Goal: Transaction & Acquisition: Purchase product/service

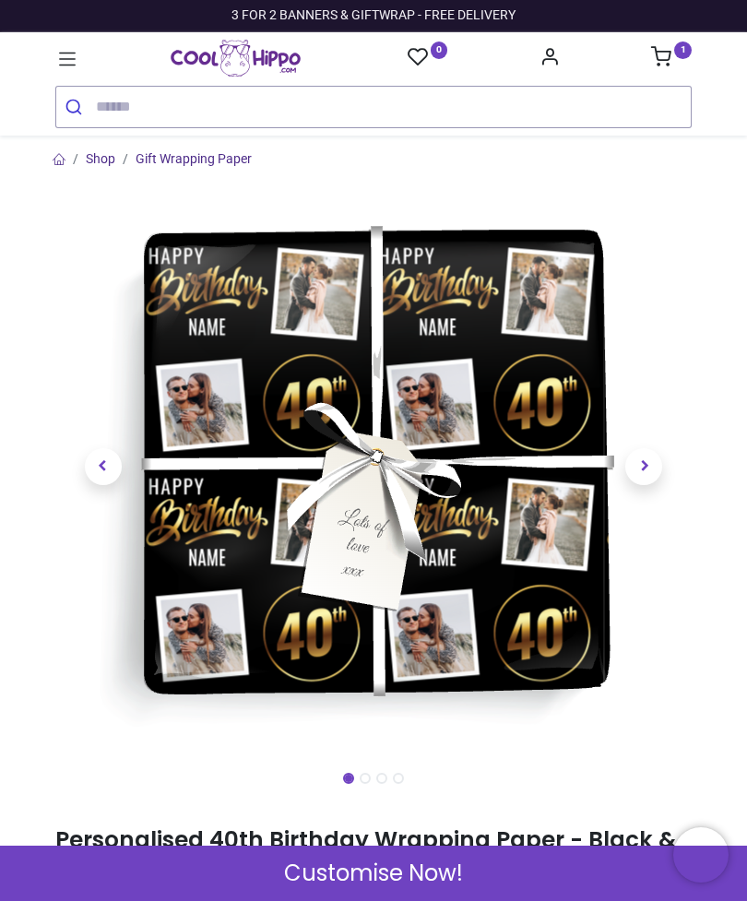
click at [666, 457] on link at bounding box center [645, 466] width 96 height 387
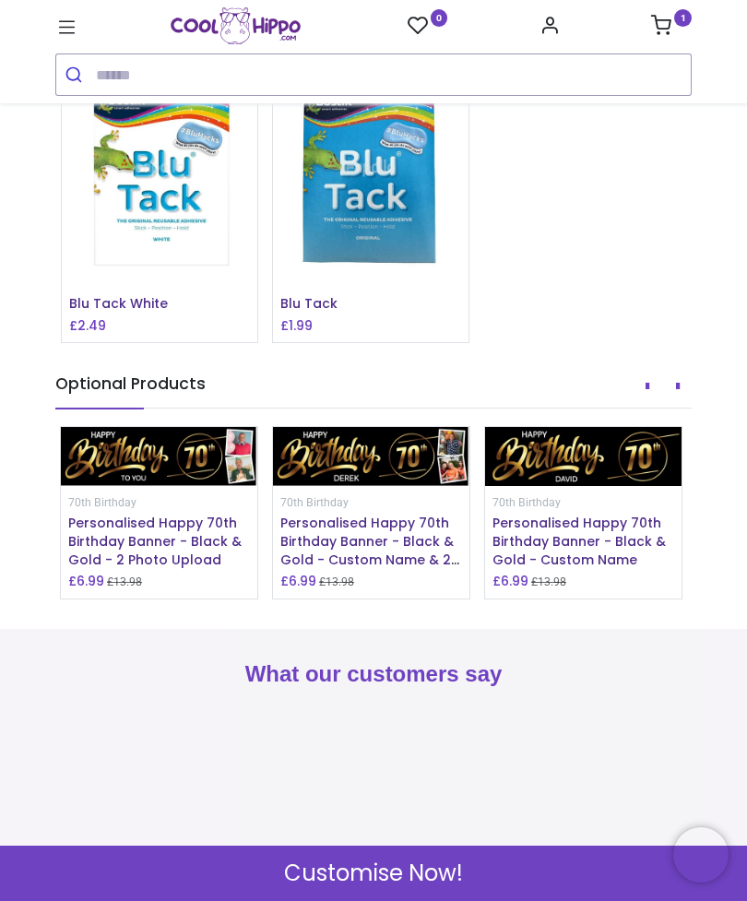
scroll to position [2252, 0]
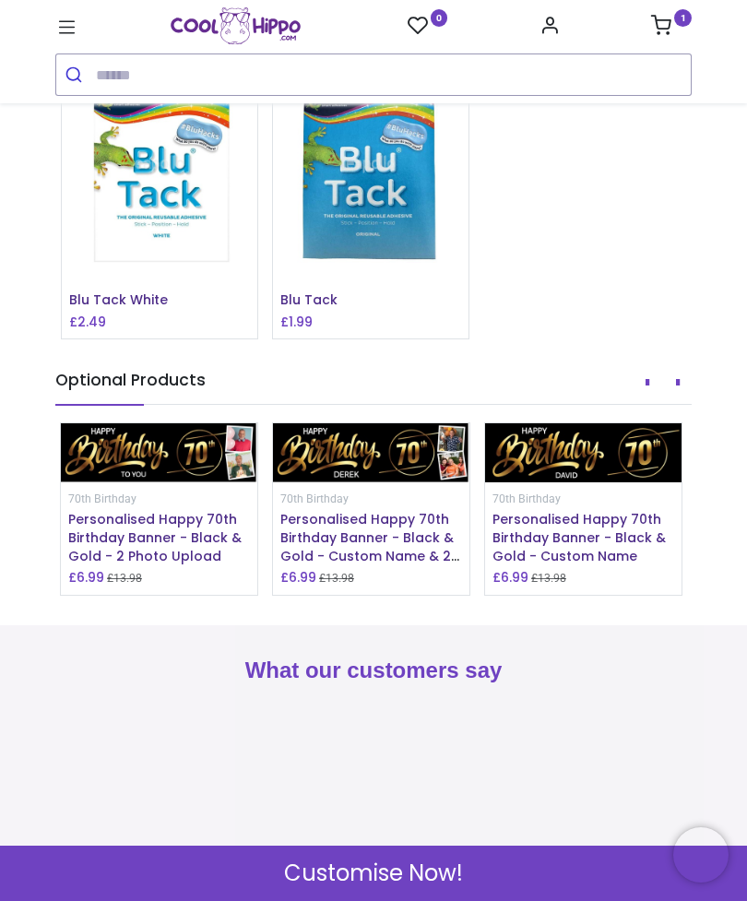
click at [445, 885] on span "Customise Now!" at bounding box center [373, 873] width 179 height 31
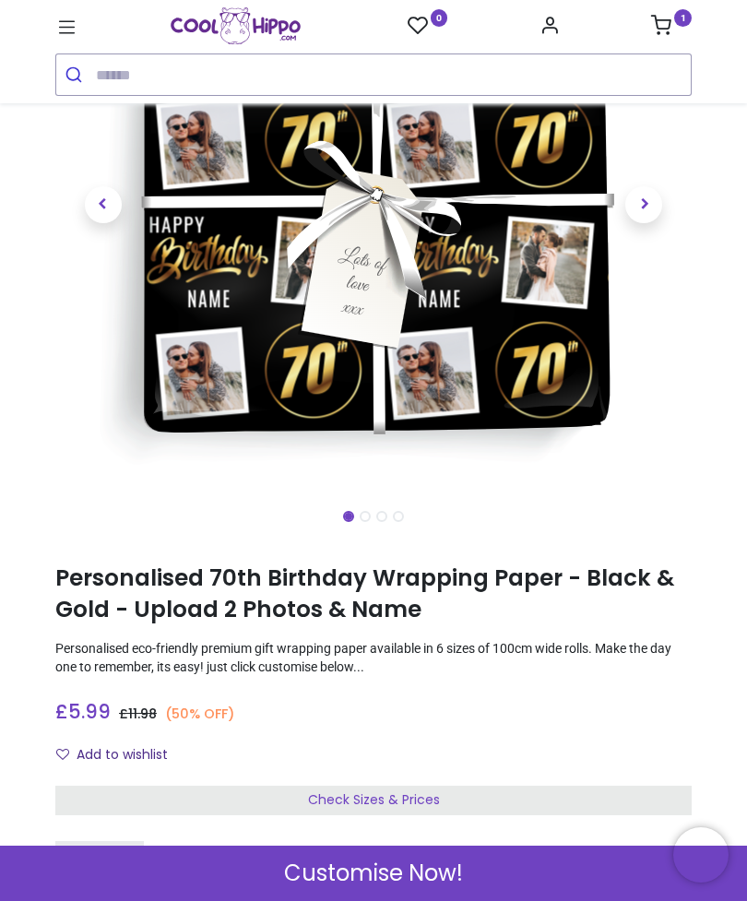
scroll to position [227, 0]
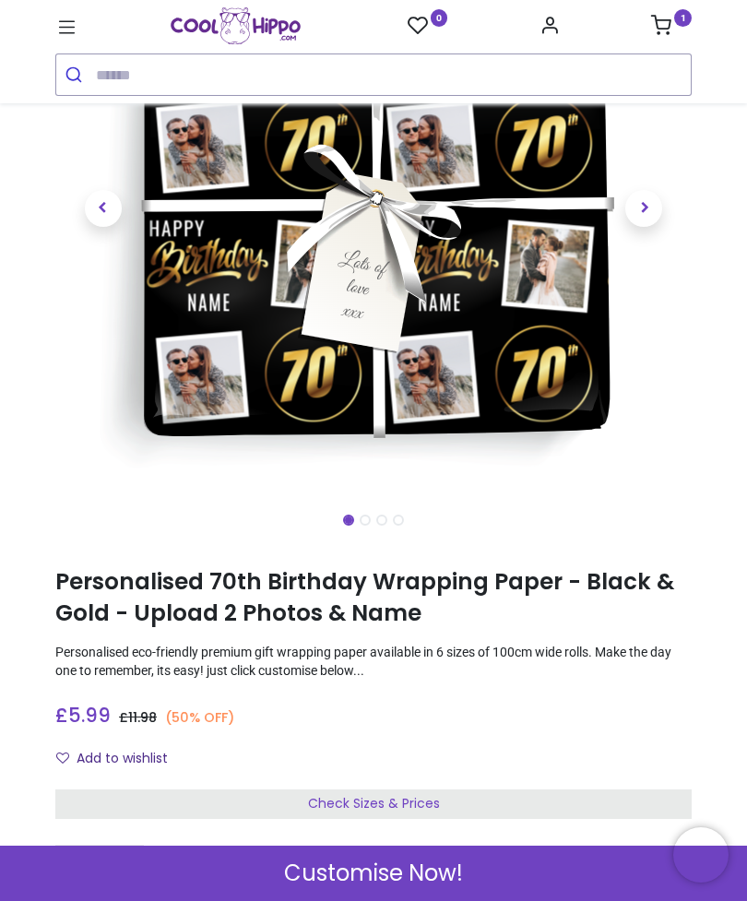
click at [465, 880] on div "Customise Now!" at bounding box center [373, 873] width 747 height 55
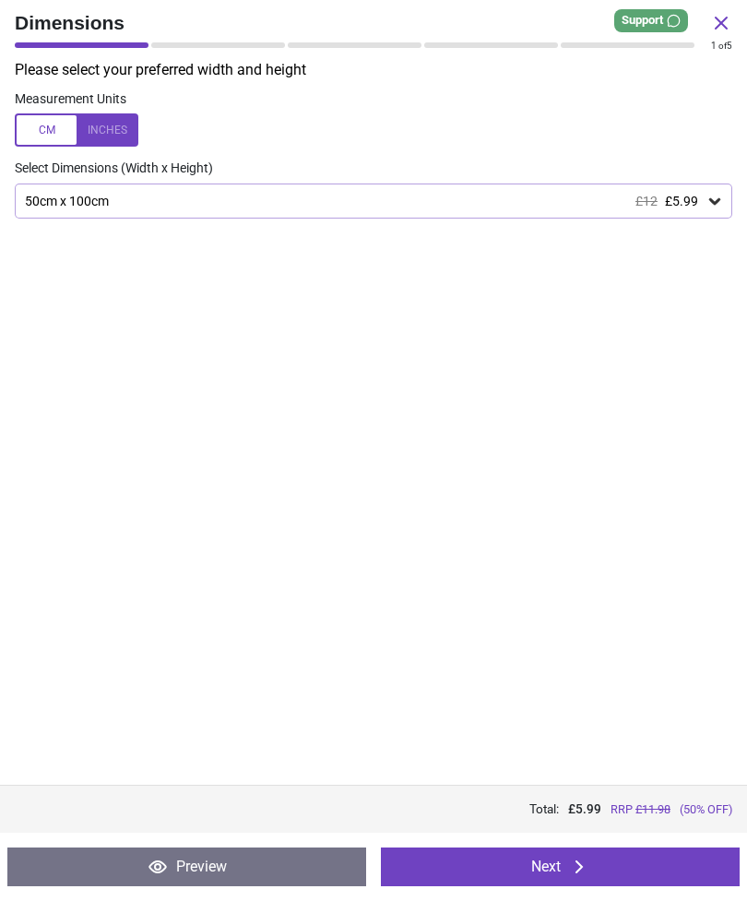
click at [712, 198] on icon at bounding box center [714, 201] width 11 height 6
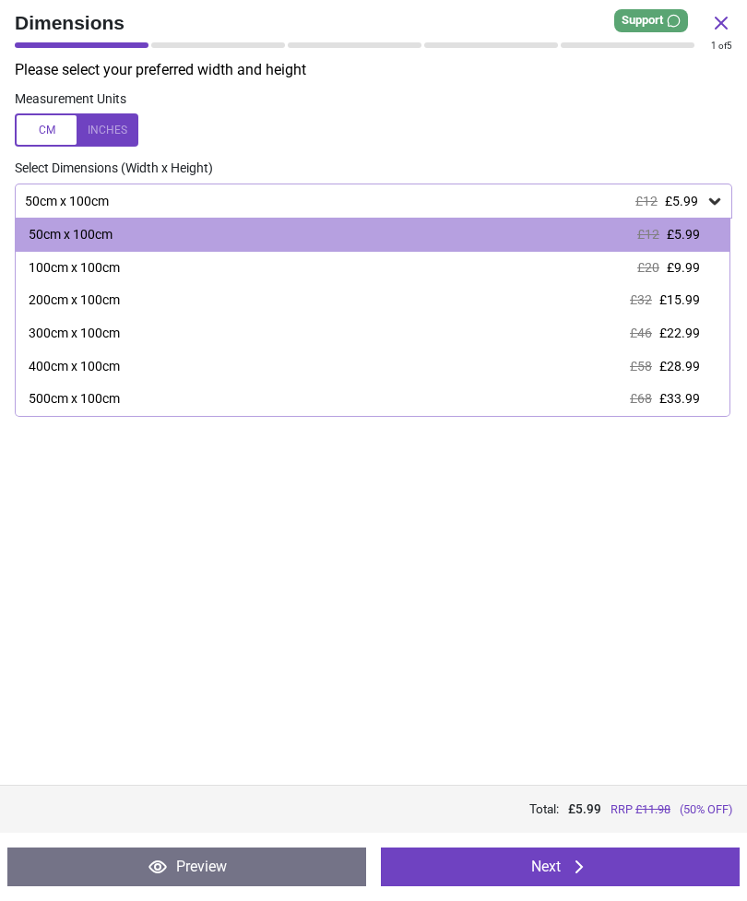
click at [632, 103] on div "Measurement Units" at bounding box center [373, 119] width 747 height 61
click at [659, 562] on div "Please select your preferred width and height Measurement Units Select Dimensio…" at bounding box center [373, 422] width 747 height 725
click at [603, 883] on button "Next" at bounding box center [560, 867] width 359 height 39
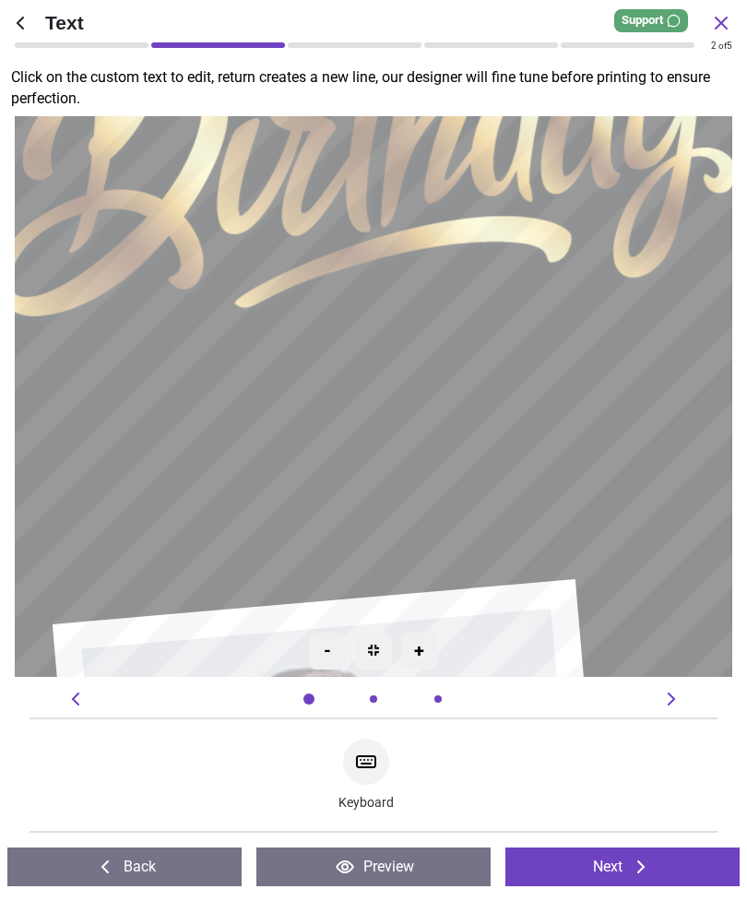
click at [435, 410] on textarea at bounding box center [373, 398] width 639 height 120
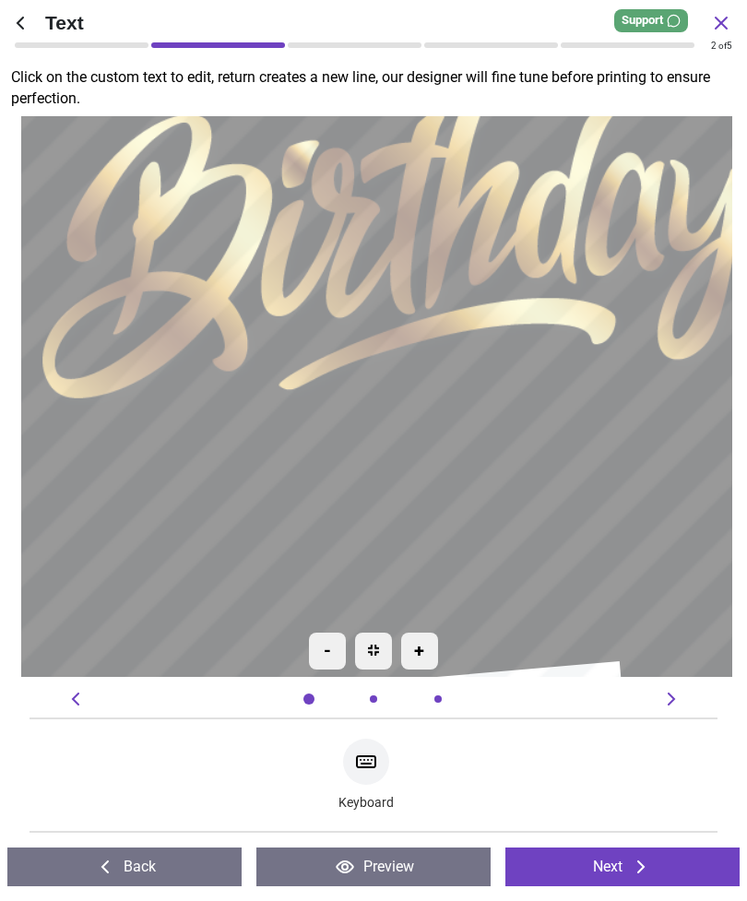
click at [397, 516] on textarea "*****" at bounding box center [418, 479] width 639 height 115
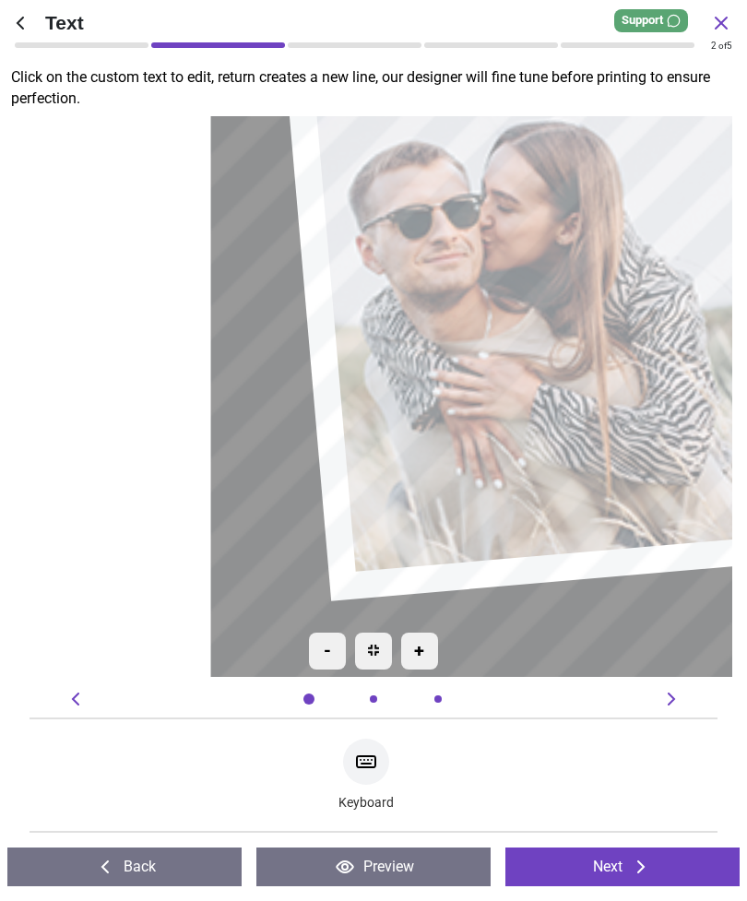
type textarea "****"
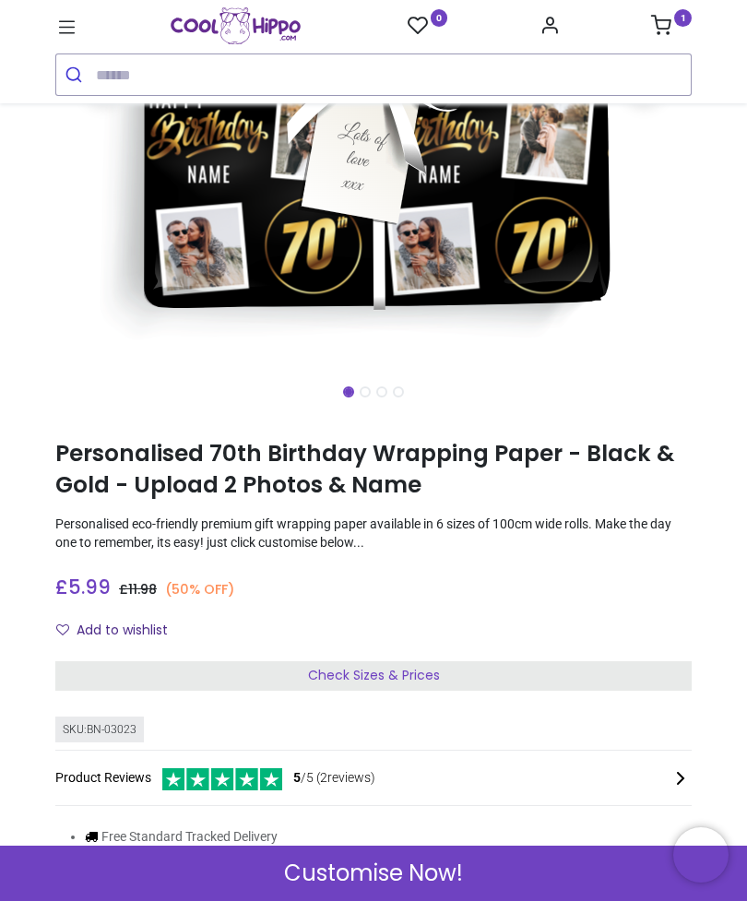
scroll to position [353, 0]
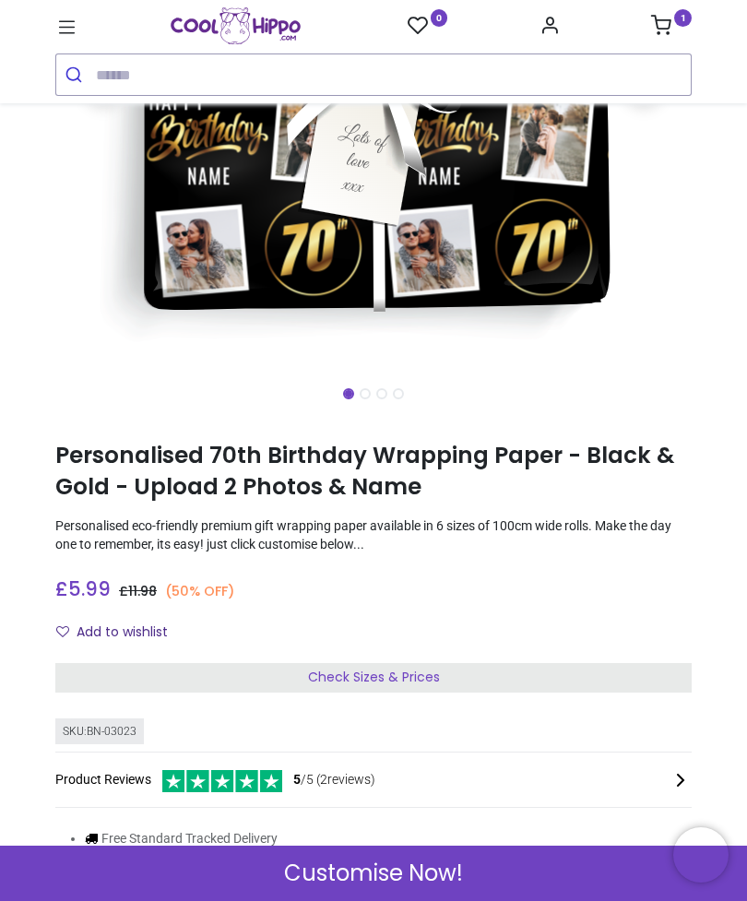
click at [243, 90] on input "search" at bounding box center [393, 74] width 595 height 41
click at [70, 30] on icon at bounding box center [67, 28] width 24 height 24
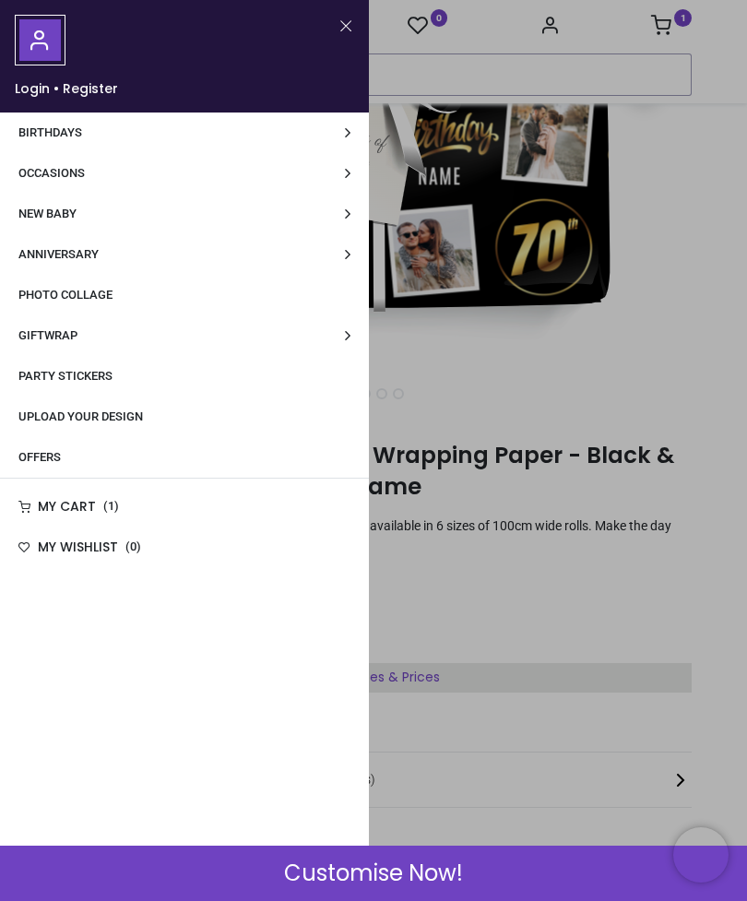
click at [148, 427] on link "Upload Your Design" at bounding box center [184, 417] width 369 height 41
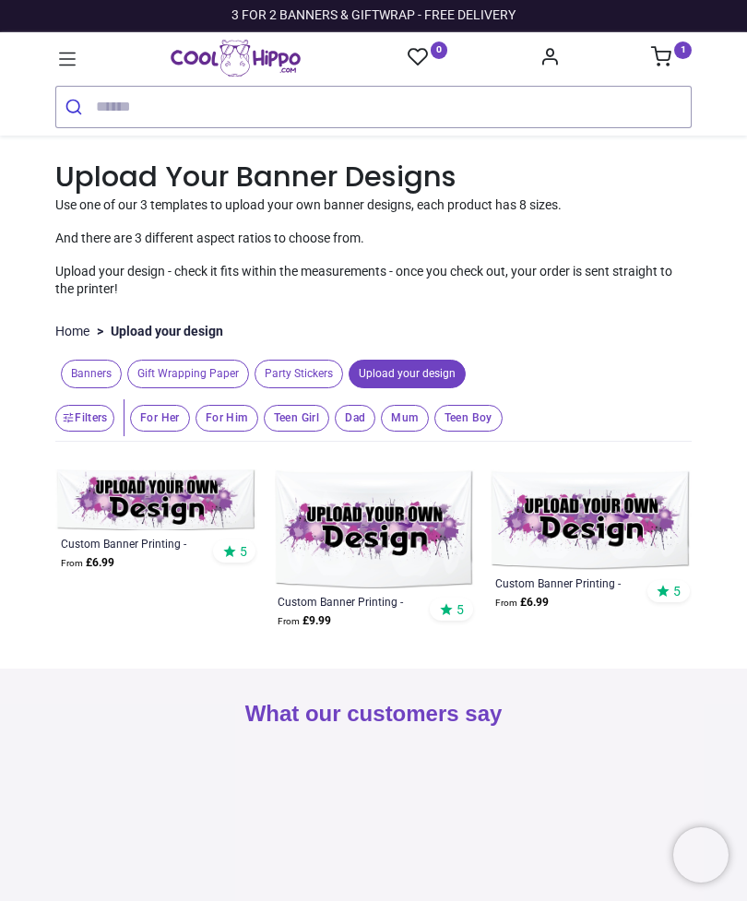
click at [215, 376] on span "Gift Wrapping Paper" at bounding box center [188, 374] width 122 height 29
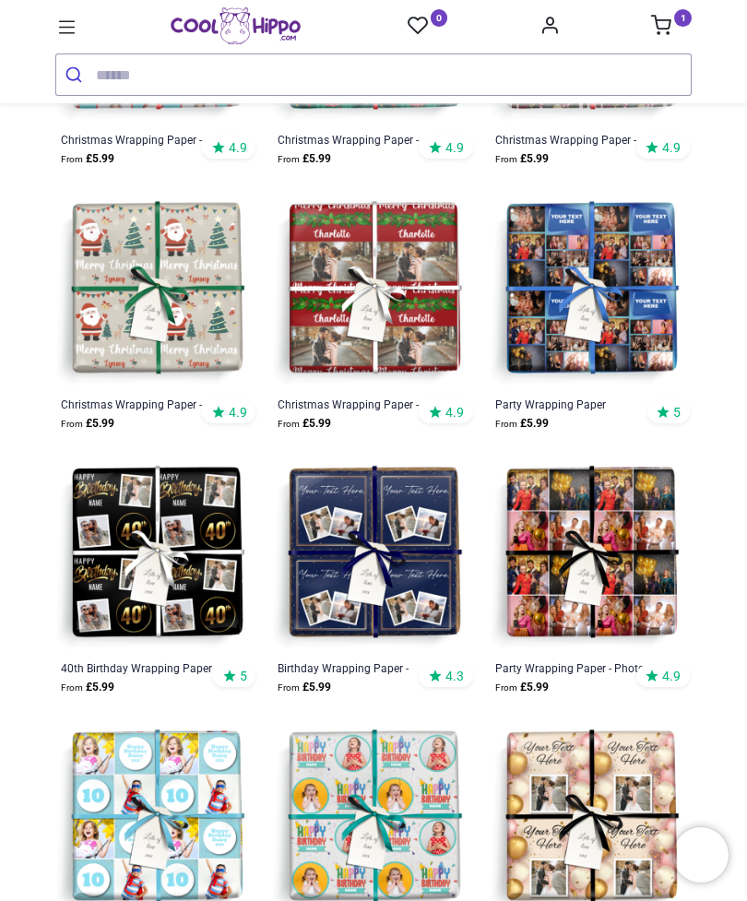
scroll to position [1307, 0]
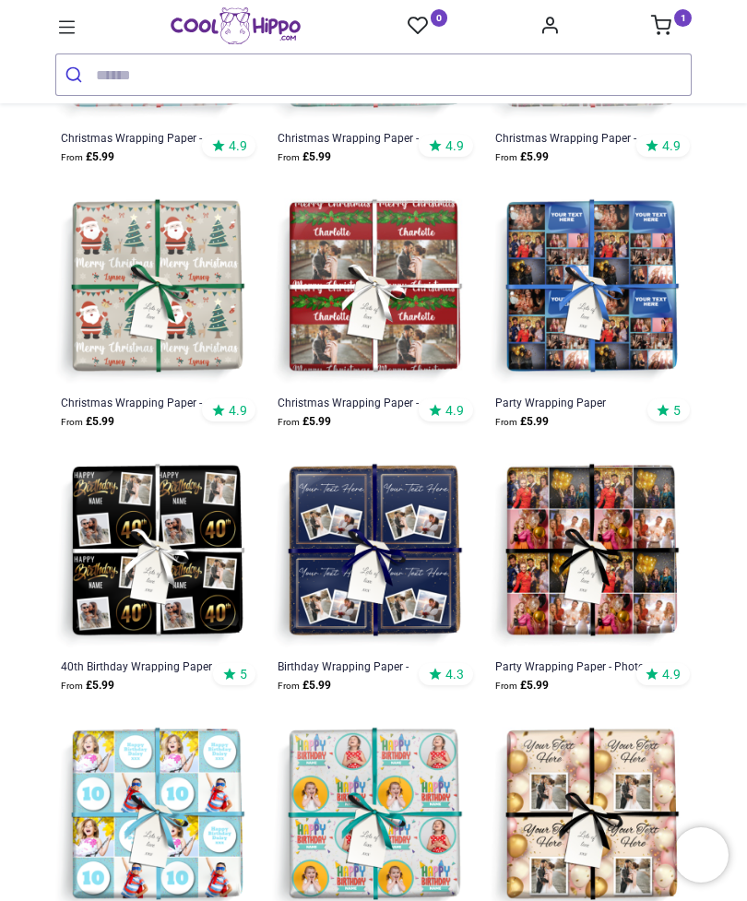
click at [155, 644] on img at bounding box center [156, 552] width 202 height 202
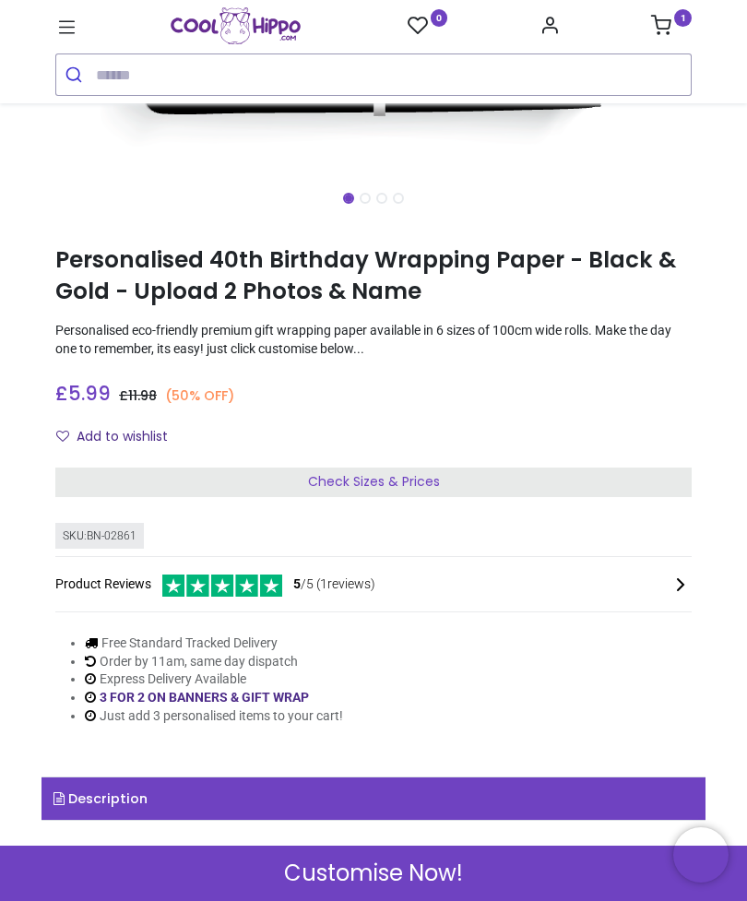
scroll to position [595, 0]
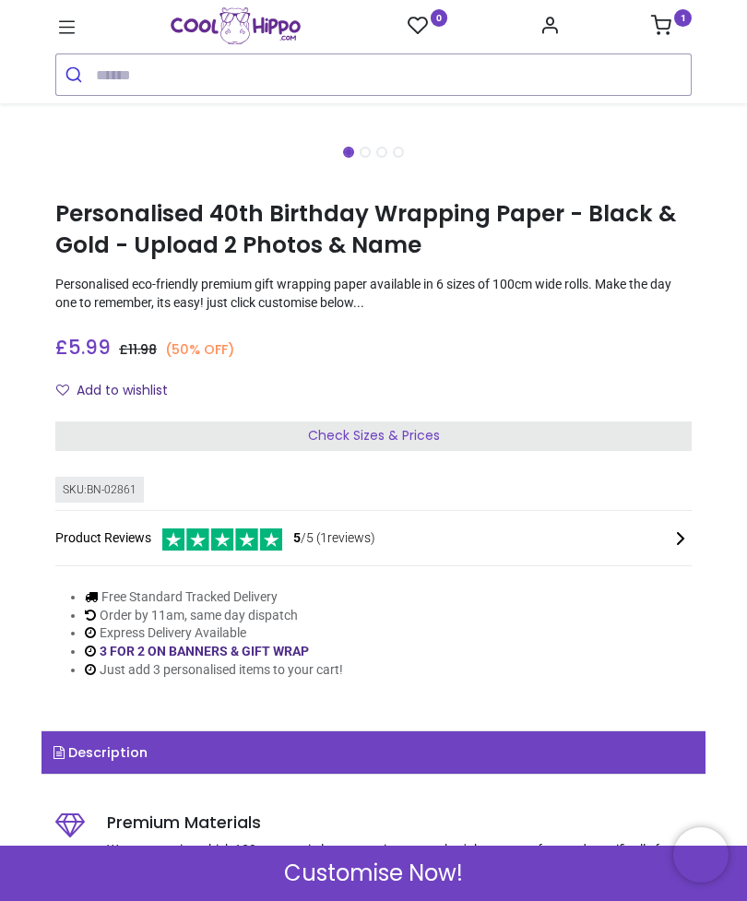
click at [397, 441] on div "Check Sizes & Prices" at bounding box center [373, 437] width 636 height 30
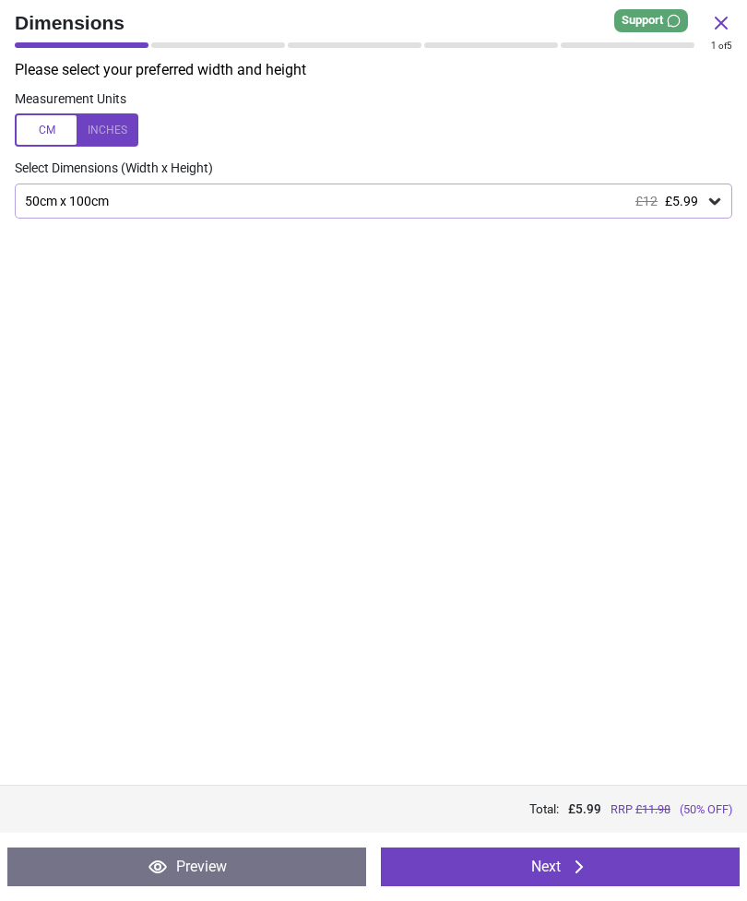
click at [657, 864] on button "Next" at bounding box center [560, 867] width 359 height 39
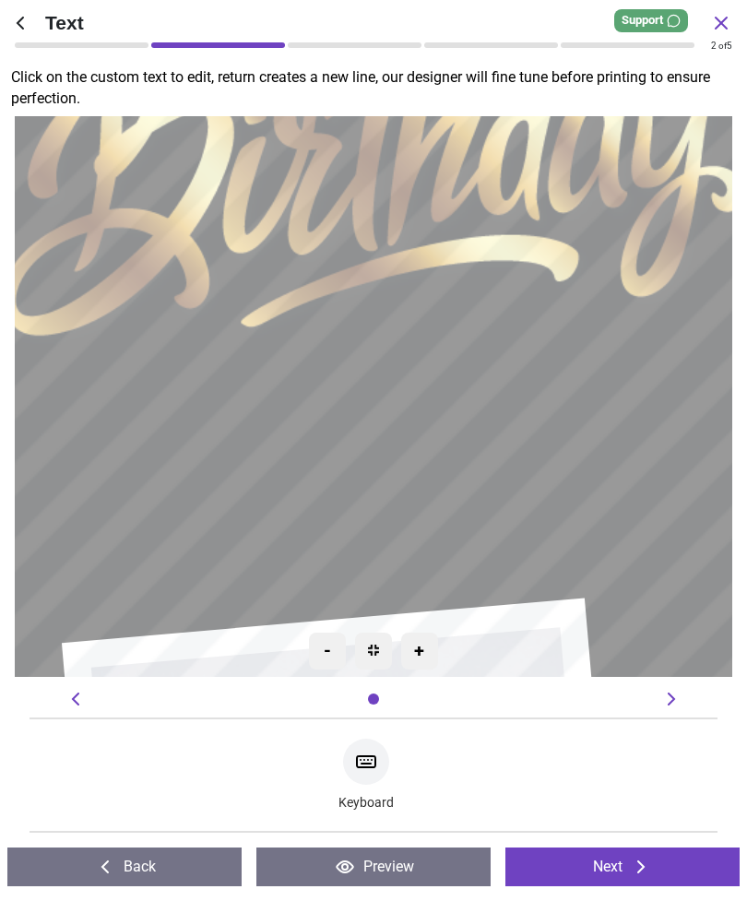
click at [477, 383] on textarea at bounding box center [373, 397] width 552 height 118
type textarea "*****"
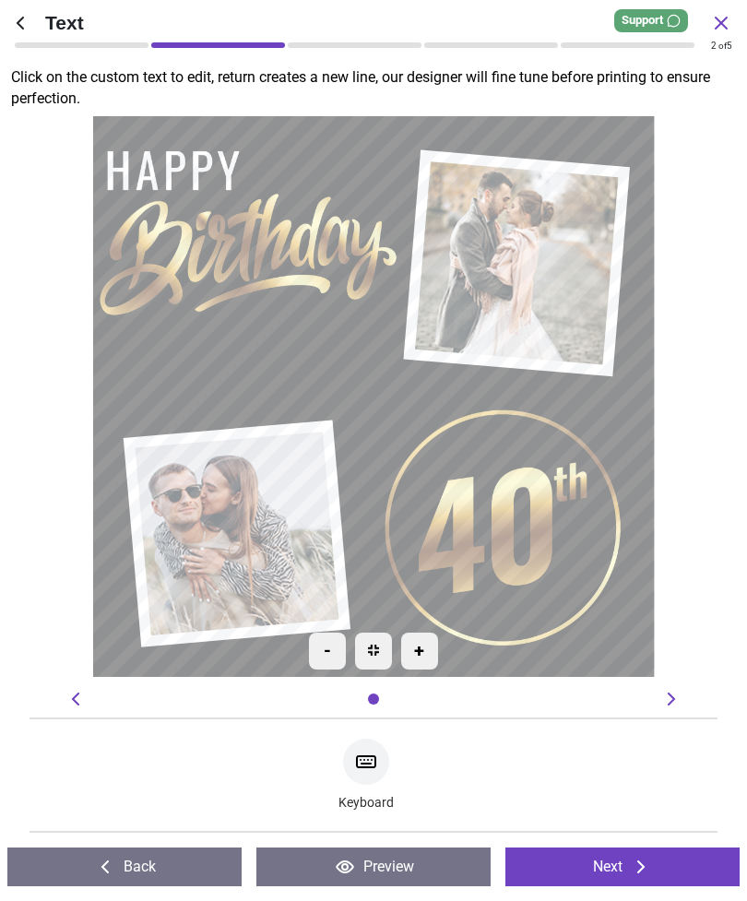
click at [632, 878] on button "Next" at bounding box center [622, 867] width 234 height 39
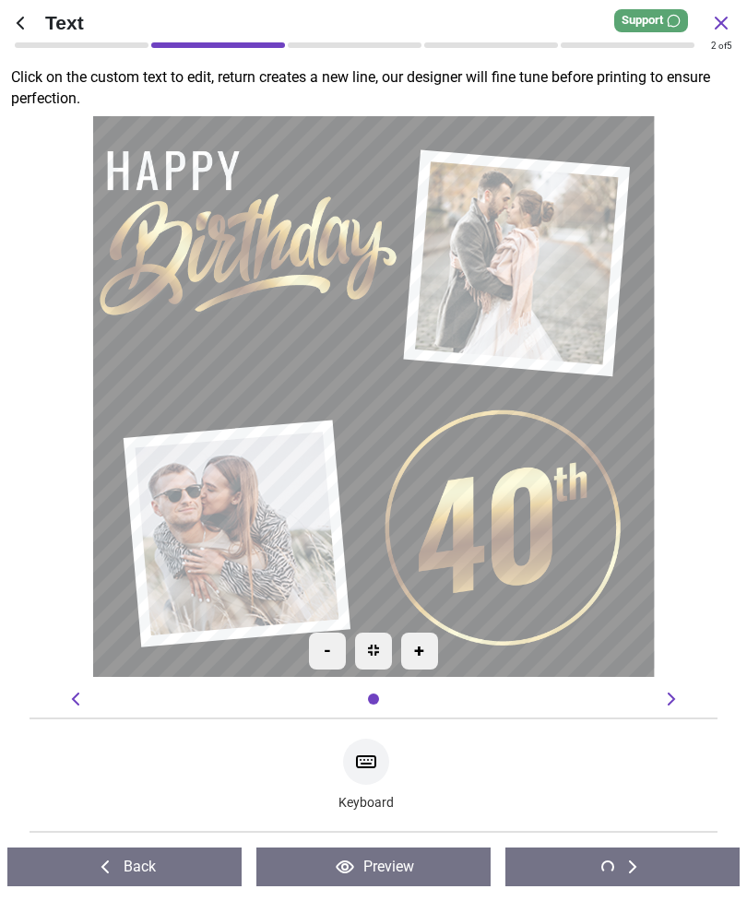
click at [150, 876] on button "Back" at bounding box center [124, 867] width 234 height 39
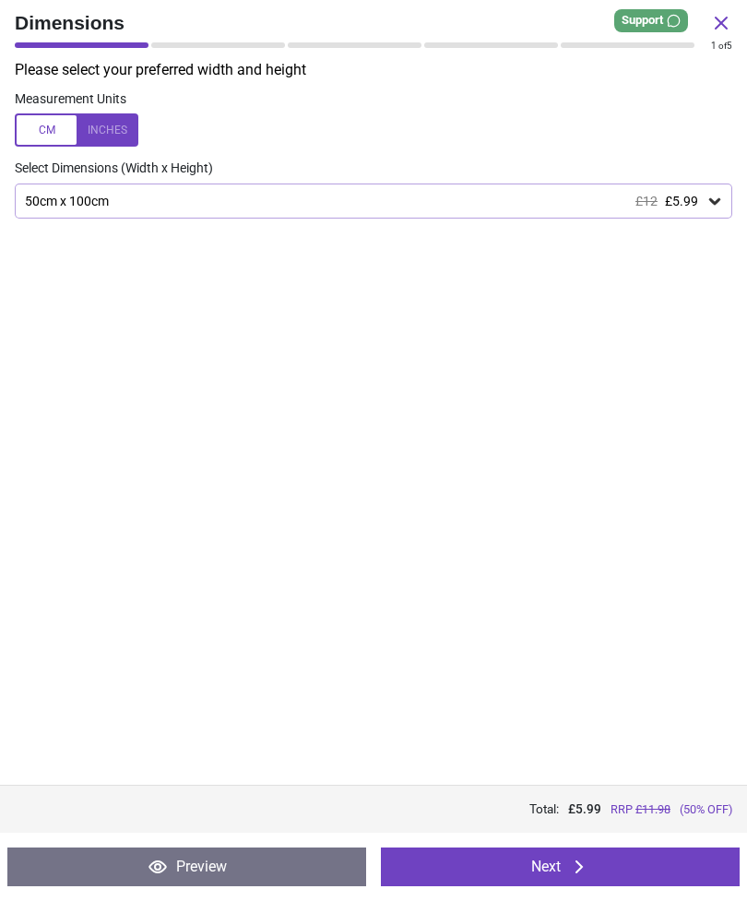
click at [641, 858] on button "Next" at bounding box center [560, 867] width 359 height 39
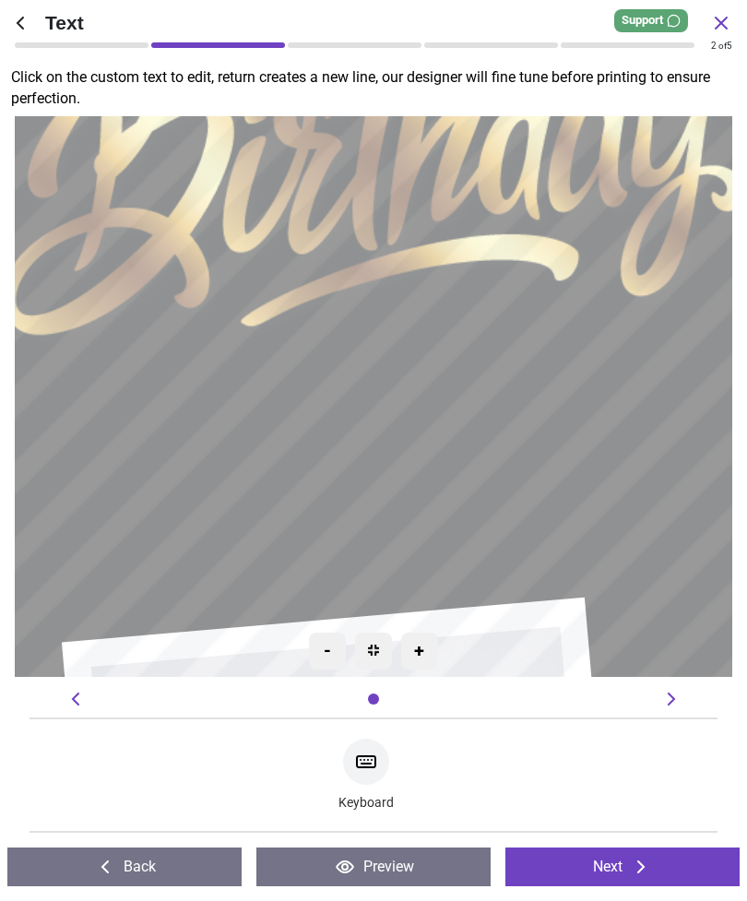
click at [649, 860] on icon at bounding box center [641, 867] width 22 height 22
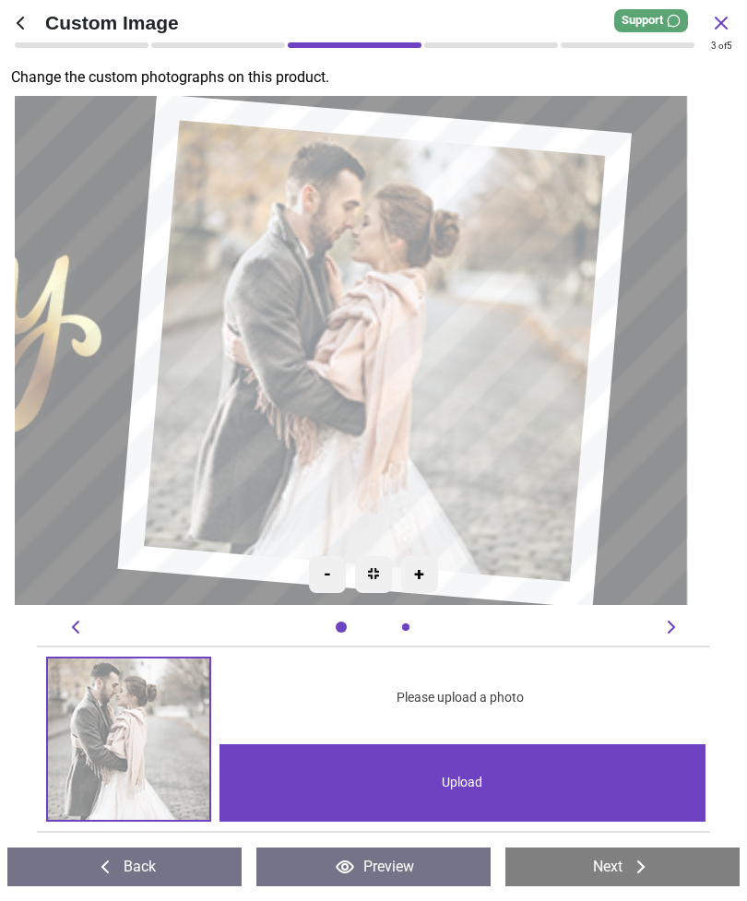
click at [500, 392] on image at bounding box center [373, 350] width 461 height 461
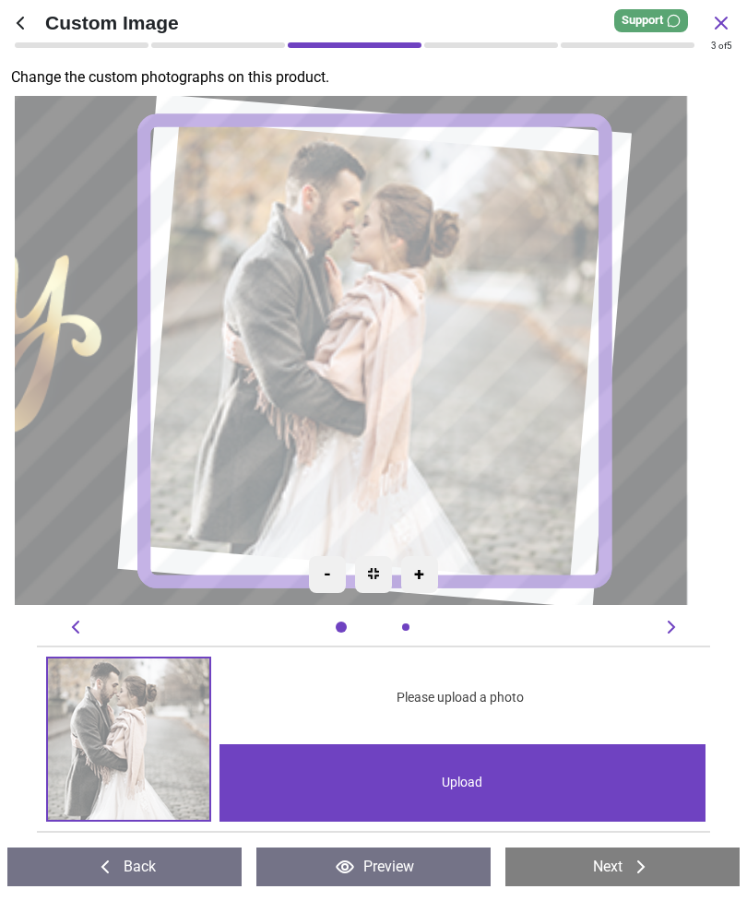
click at [495, 769] on div "Upload" at bounding box center [463, 782] width 487 height 77
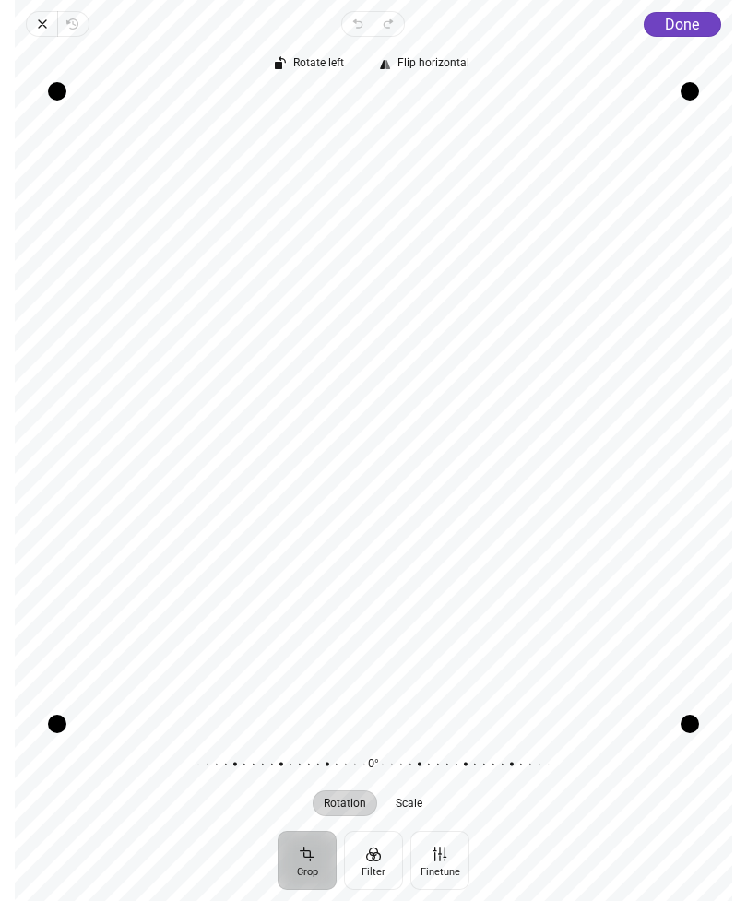
click at [692, 42] on div "Rotate left Flip horizontal Recenter Rotation Scale 0° Reset" at bounding box center [374, 434] width 718 height 794
click at [684, 26] on span "Done" at bounding box center [682, 25] width 34 height 18
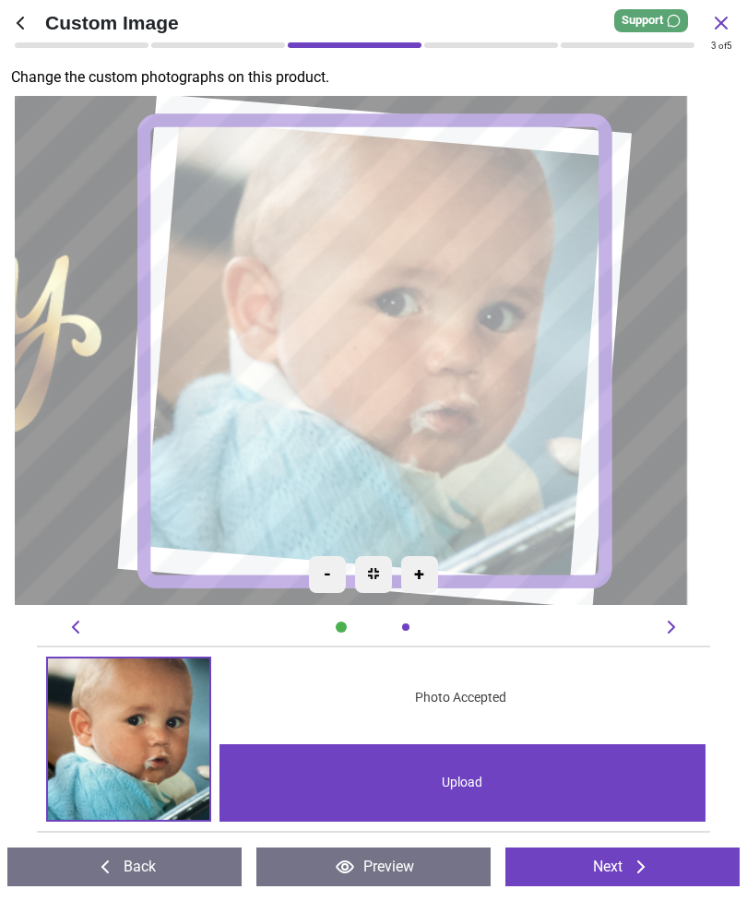
click at [679, 860] on button "Next" at bounding box center [622, 867] width 234 height 39
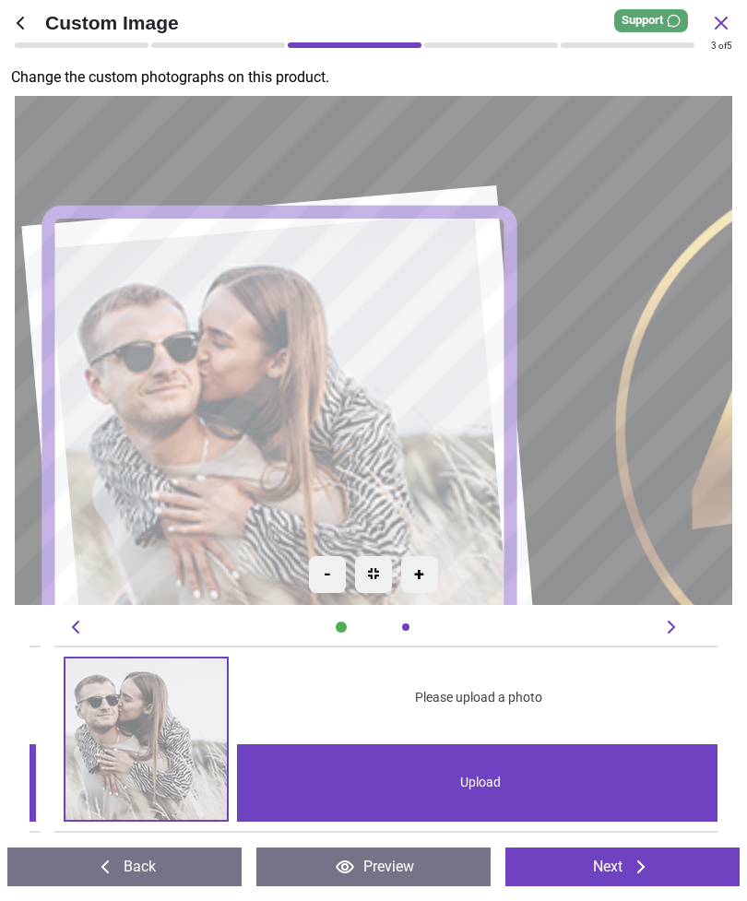
scroll to position [0, 687]
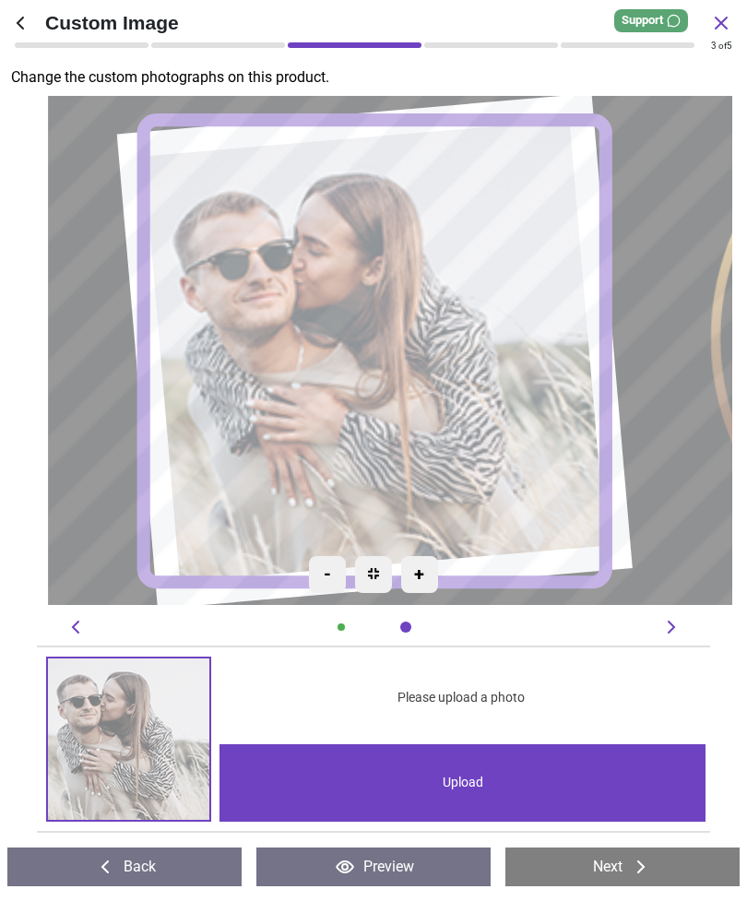
click at [466, 258] on image at bounding box center [373, 351] width 462 height 462
click at [595, 788] on div "Upload" at bounding box center [463, 782] width 487 height 77
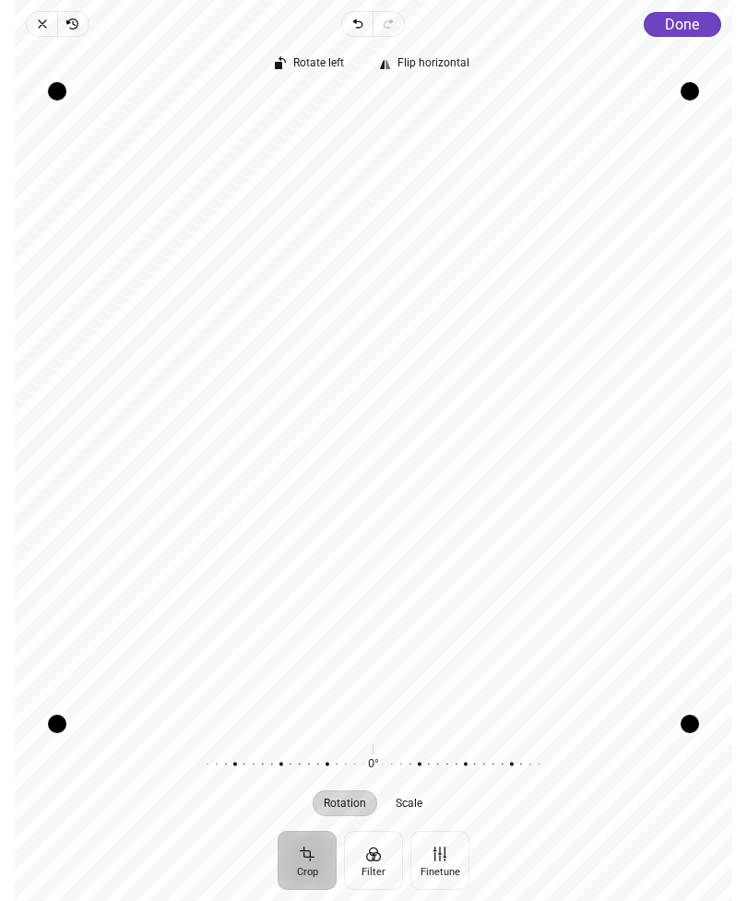
click at [312, 861] on button "Crop" at bounding box center [307, 860] width 59 height 59
click at [555, 325] on div "Recenter" at bounding box center [374, 408] width 688 height 632
click at [570, 319] on div "Recenter" at bounding box center [374, 408] width 688 height 632
click at [415, 809] on span "Scale" at bounding box center [410, 803] width 27 height 11
click at [446, 855] on button "Finetune" at bounding box center [439, 860] width 59 height 59
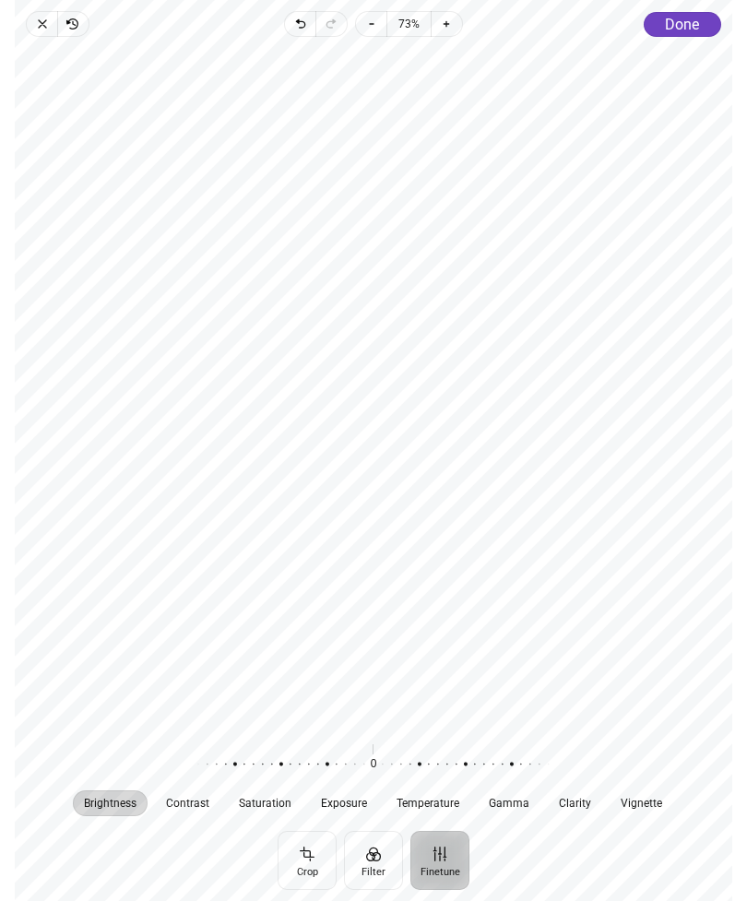
click at [51, 27] on span "Close" at bounding box center [41, 24] width 31 height 26
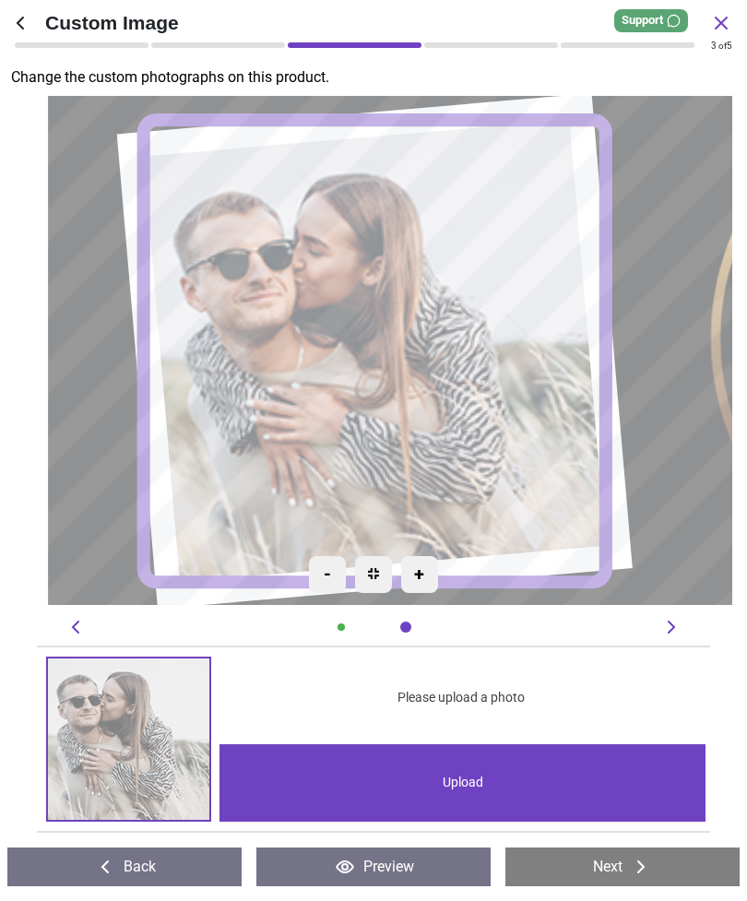
click at [574, 433] on image at bounding box center [373, 351] width 462 height 462
click at [615, 764] on div "Upload" at bounding box center [463, 782] width 487 height 77
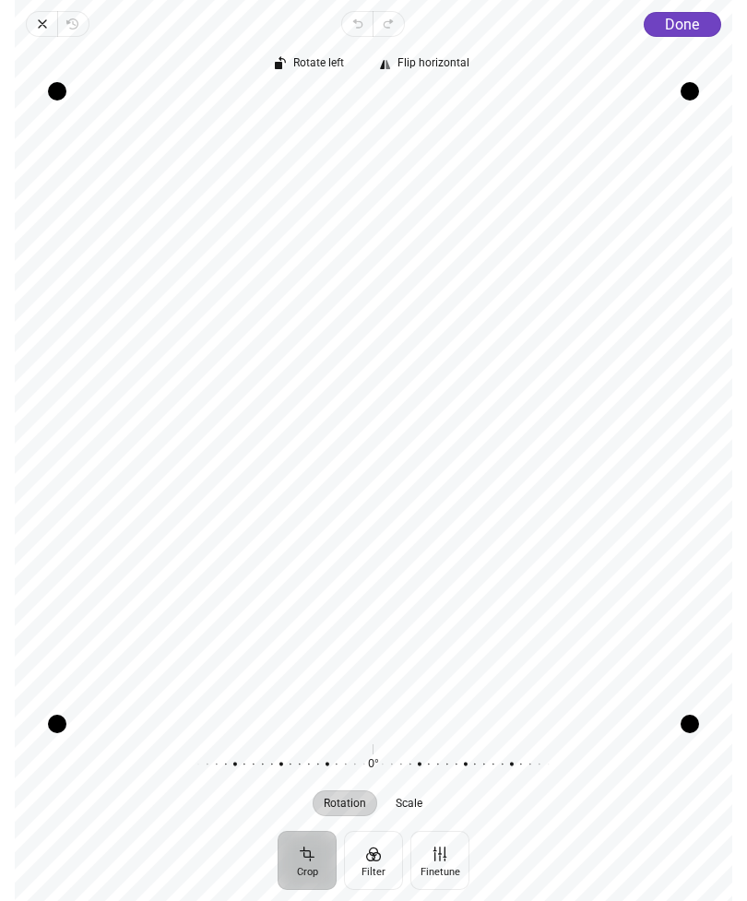
click at [685, 36] on button "Done" at bounding box center [682, 24] width 77 height 25
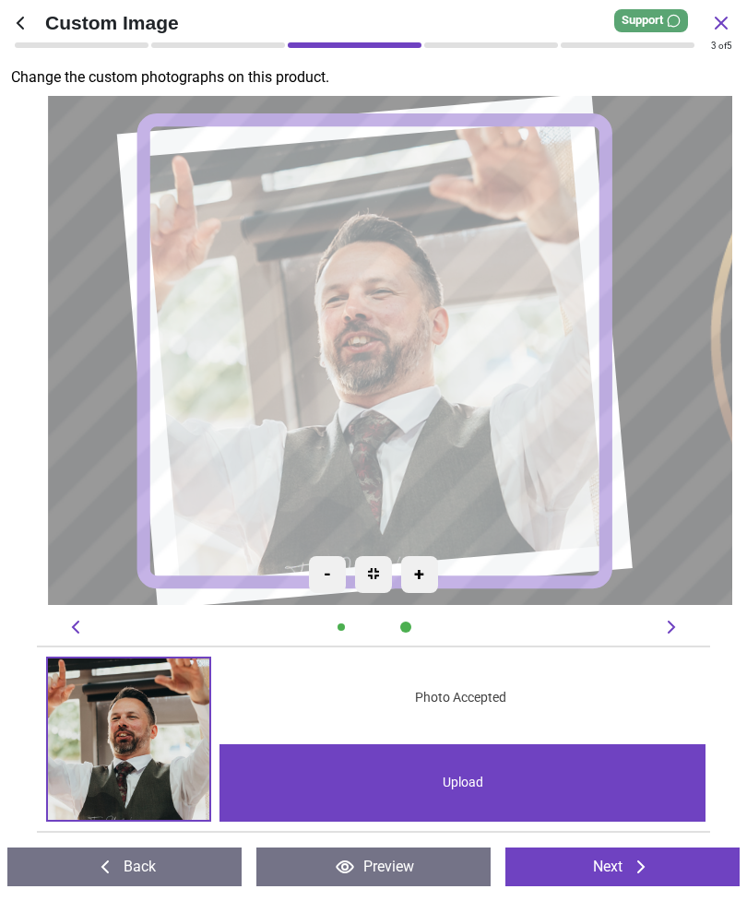
click at [647, 861] on icon at bounding box center [641, 867] width 22 height 22
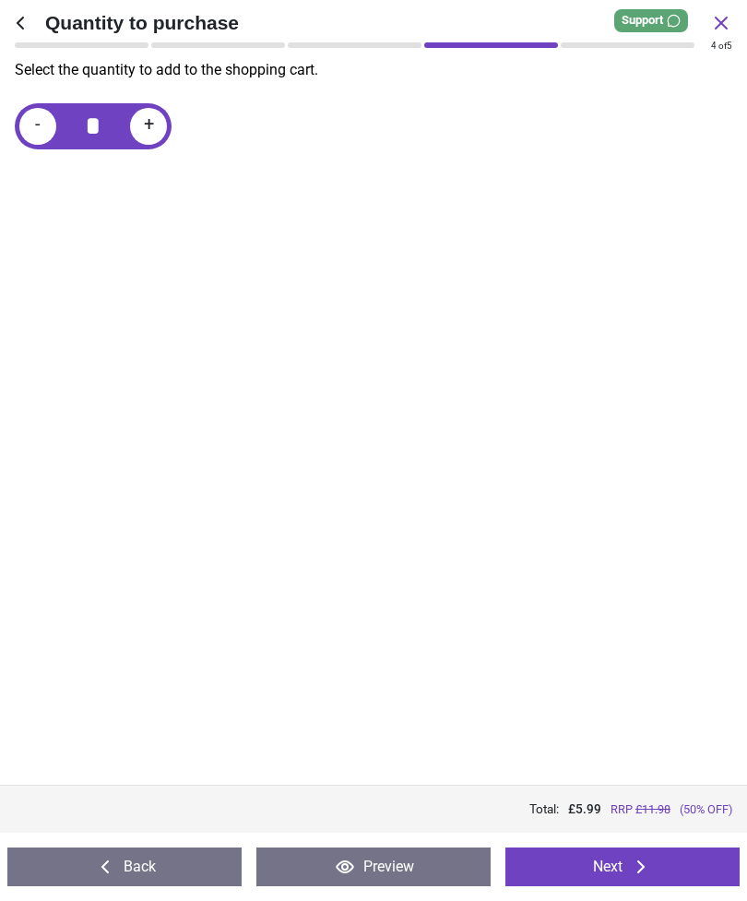
click at [645, 871] on icon at bounding box center [641, 867] width 22 height 22
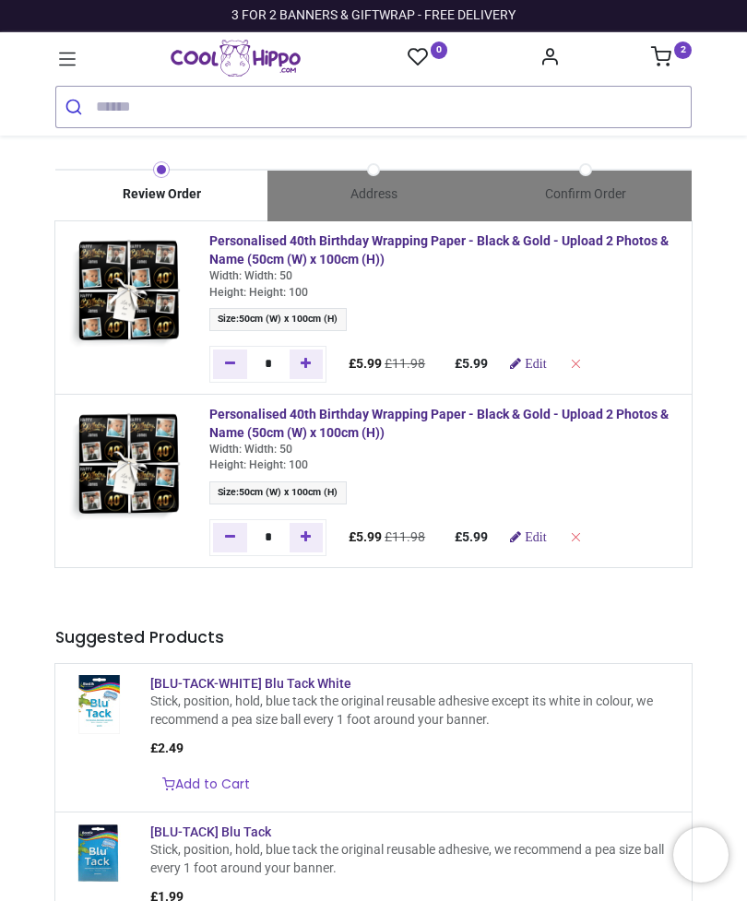
click at [228, 537] on icon "Remove one" at bounding box center [230, 536] width 10 height 13
type input "*"
